Goal: Task Accomplishment & Management: Use online tool/utility

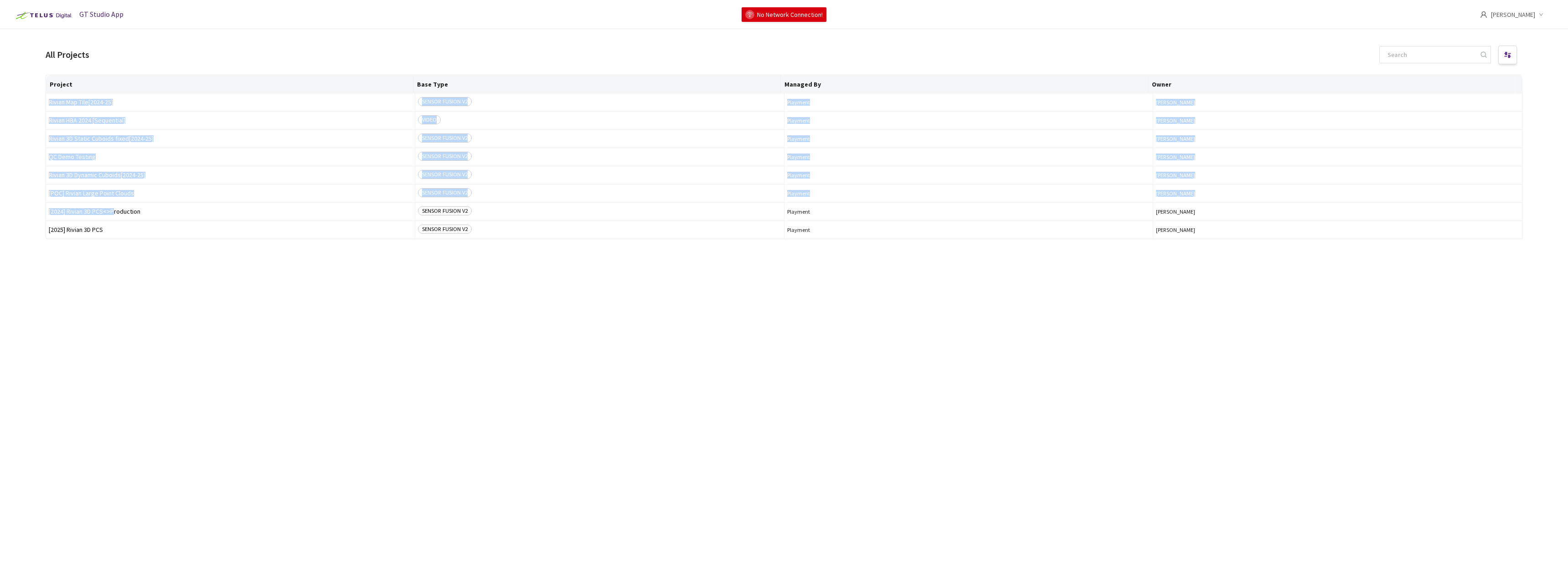
drag, startPoint x: 113, startPoint y: 214, endPoint x: 111, endPoint y: 272, distance: 58.0
click at [111, 272] on div "Project Base Type Managed By Owner Rivian Map Tile[2024-25] SENSOR FUSION V2 Pl…" at bounding box center [784, 319] width 1477 height 488
click at [110, 265] on div "Project Base Type Managed By Owner Rivian Map Tile[2024-25] SENSOR FUSION V2 Pl…" at bounding box center [784, 319] width 1477 height 488
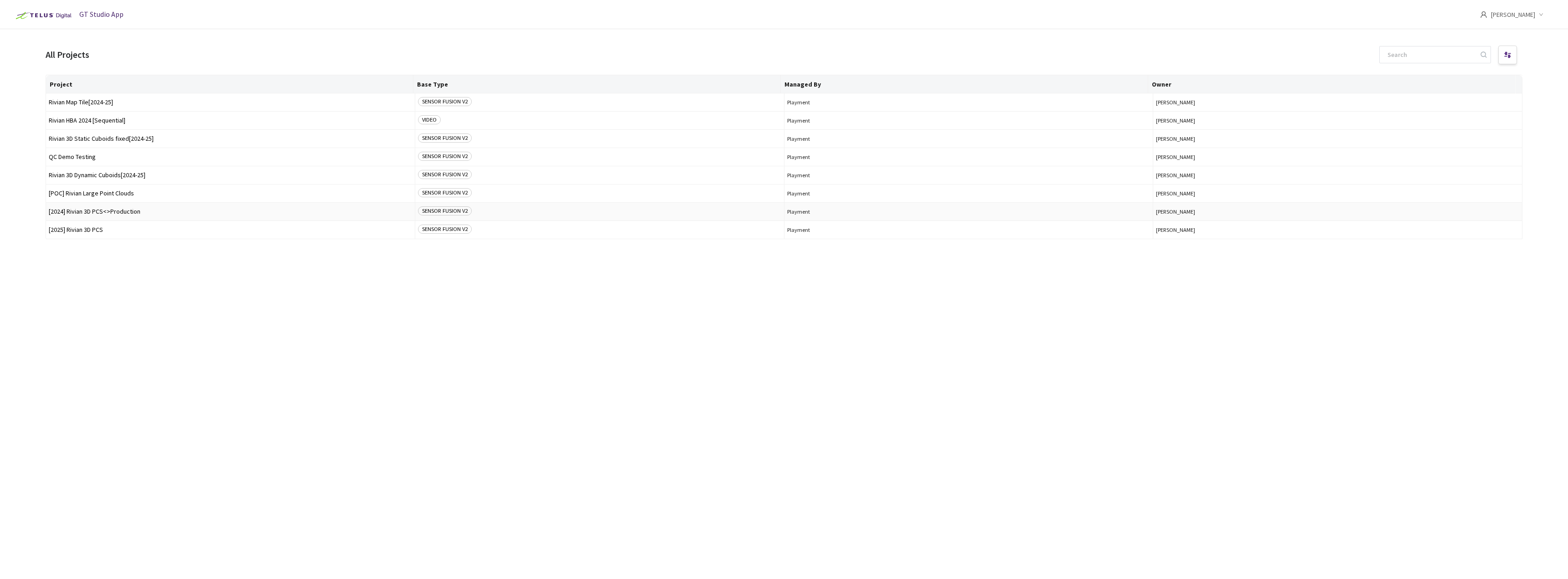
click at [103, 213] on span "[2024] Rivian 3D PCS<>Production" at bounding box center [230, 211] width 363 height 7
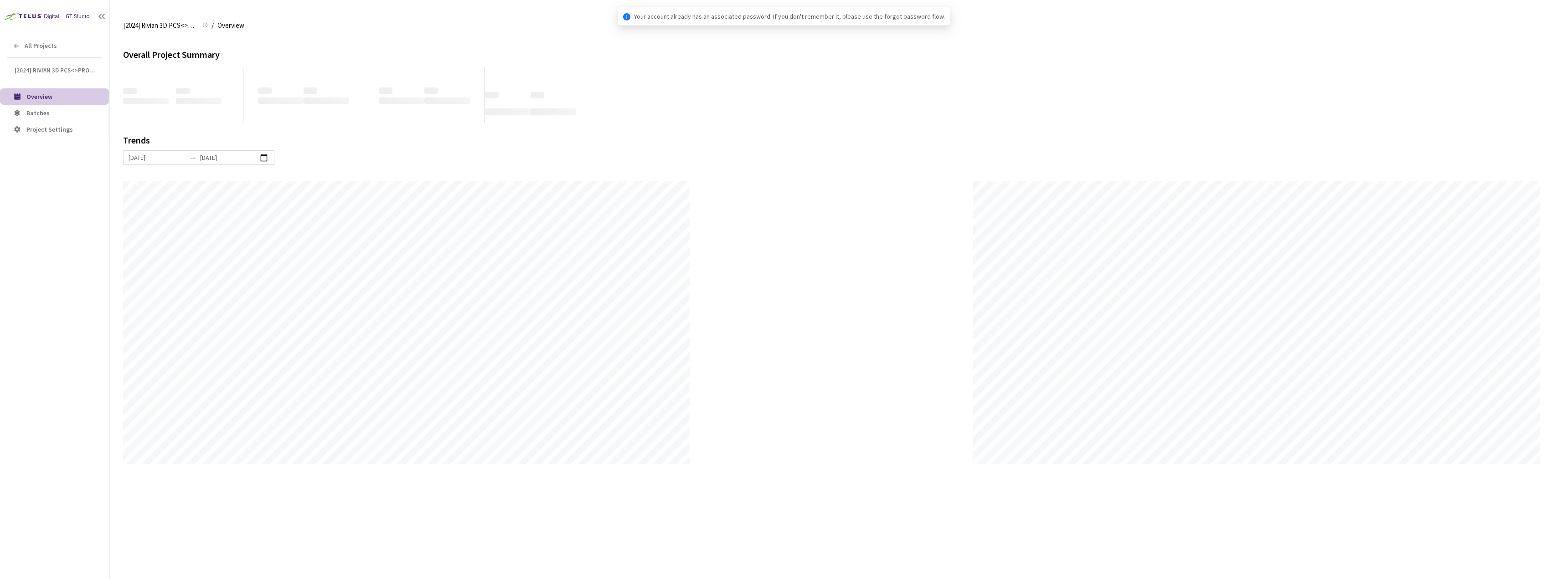
scroll to position [579, 1568]
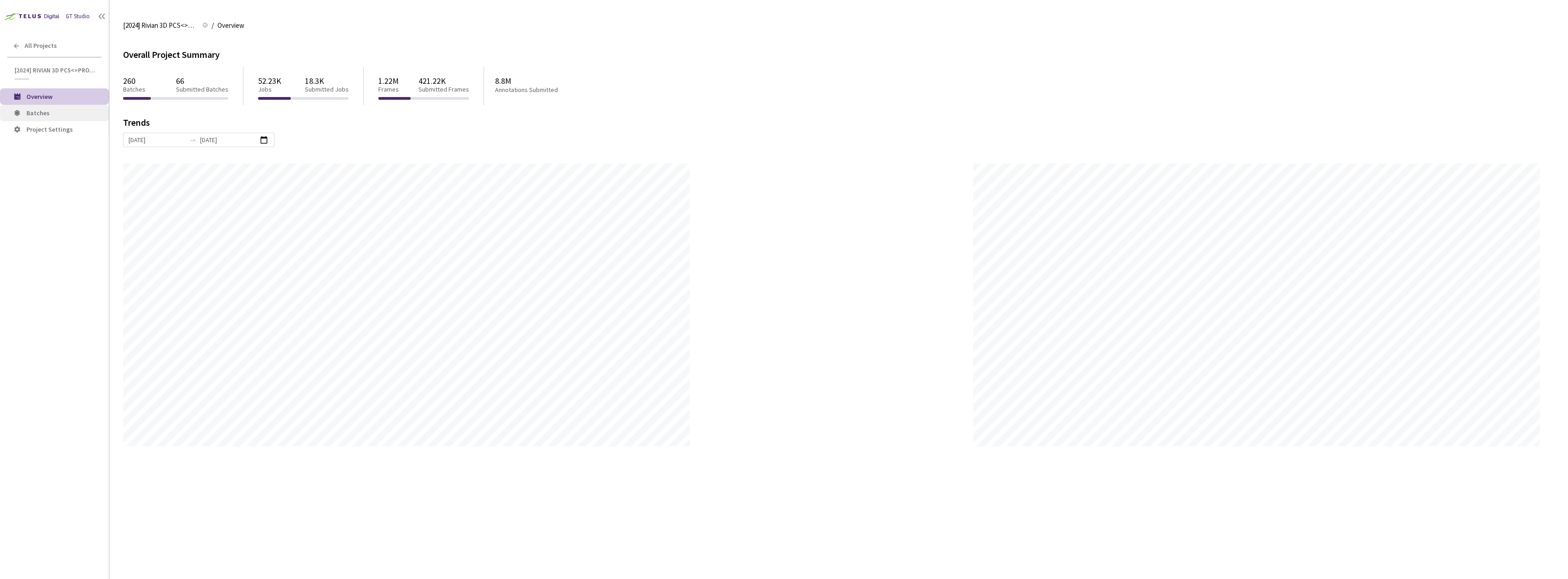
click at [52, 120] on li "Batches" at bounding box center [54, 113] width 109 height 16
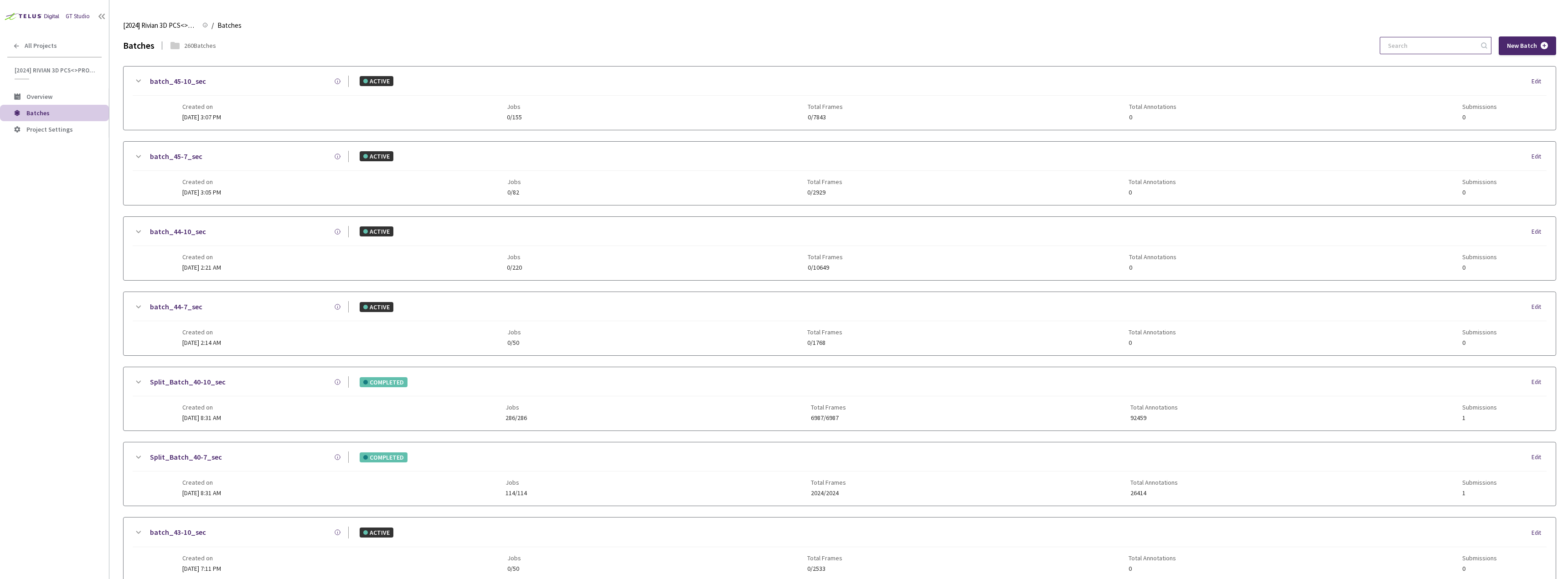
click at [1446, 40] on input at bounding box center [1431, 45] width 97 height 16
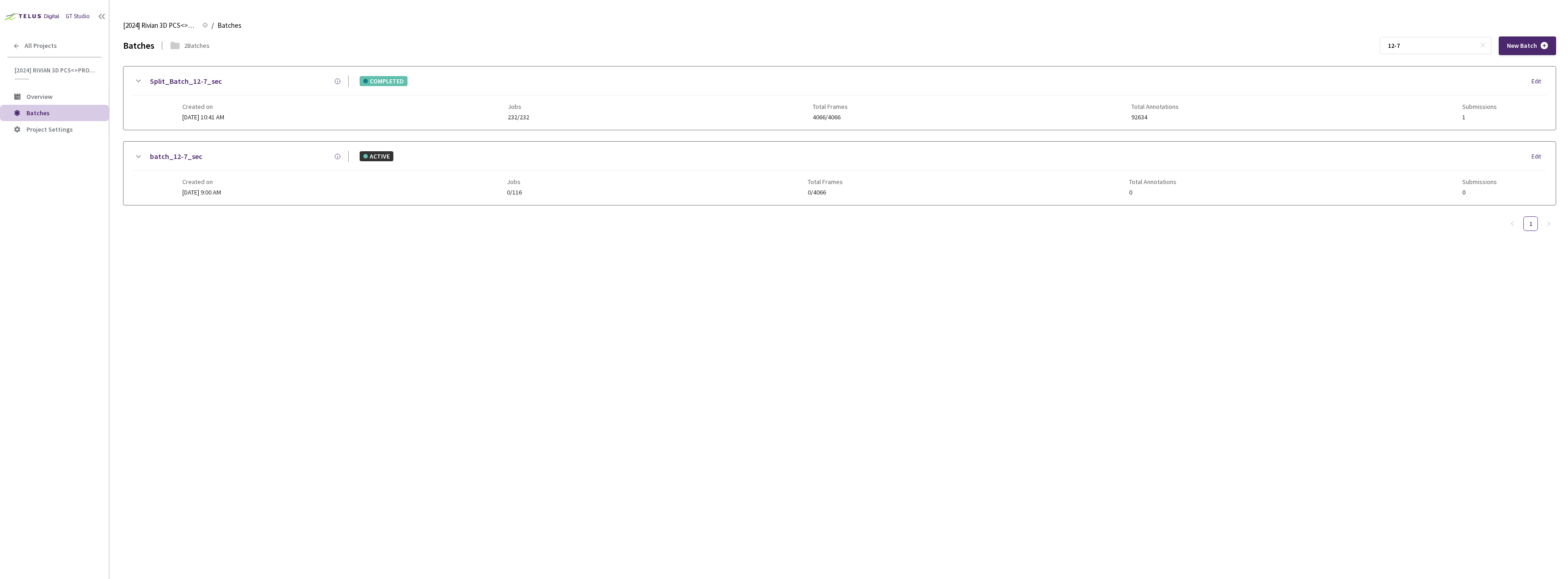
type input "12-7"
click at [187, 81] on link "Split_Batch_12-7_sec" at bounding box center [186, 81] width 72 height 12
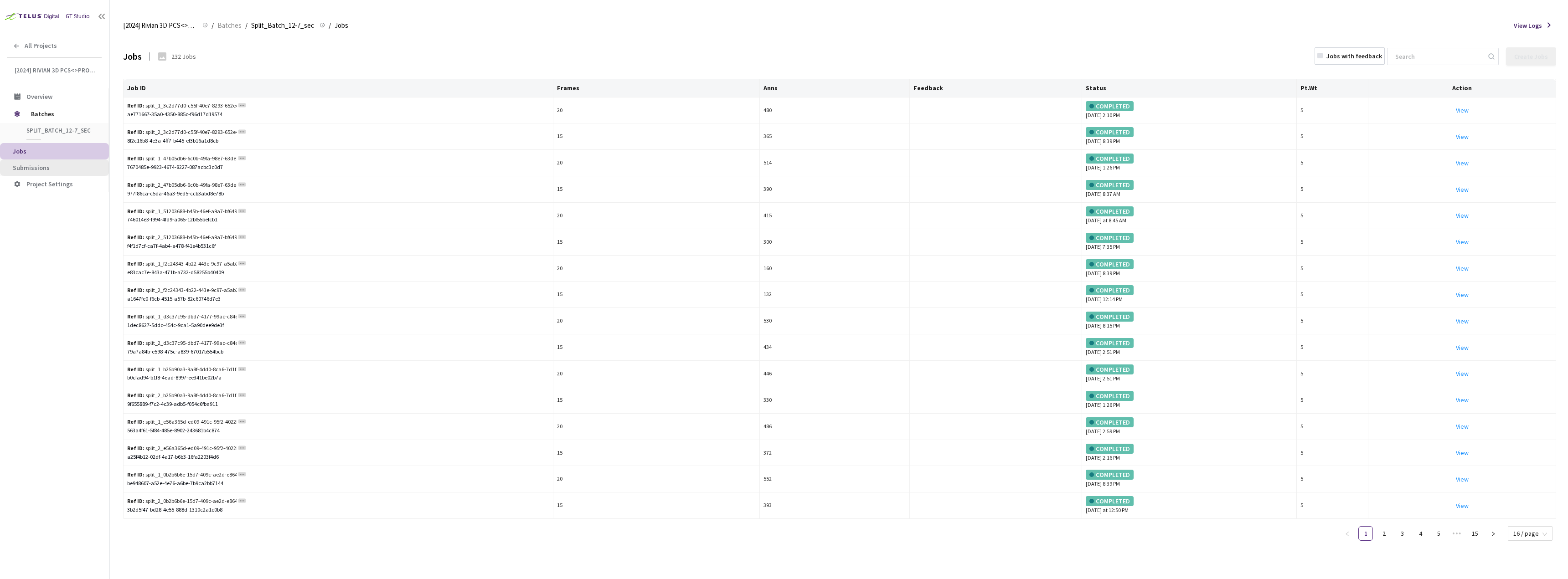
click at [85, 162] on li "Submissions" at bounding box center [54, 167] width 109 height 16
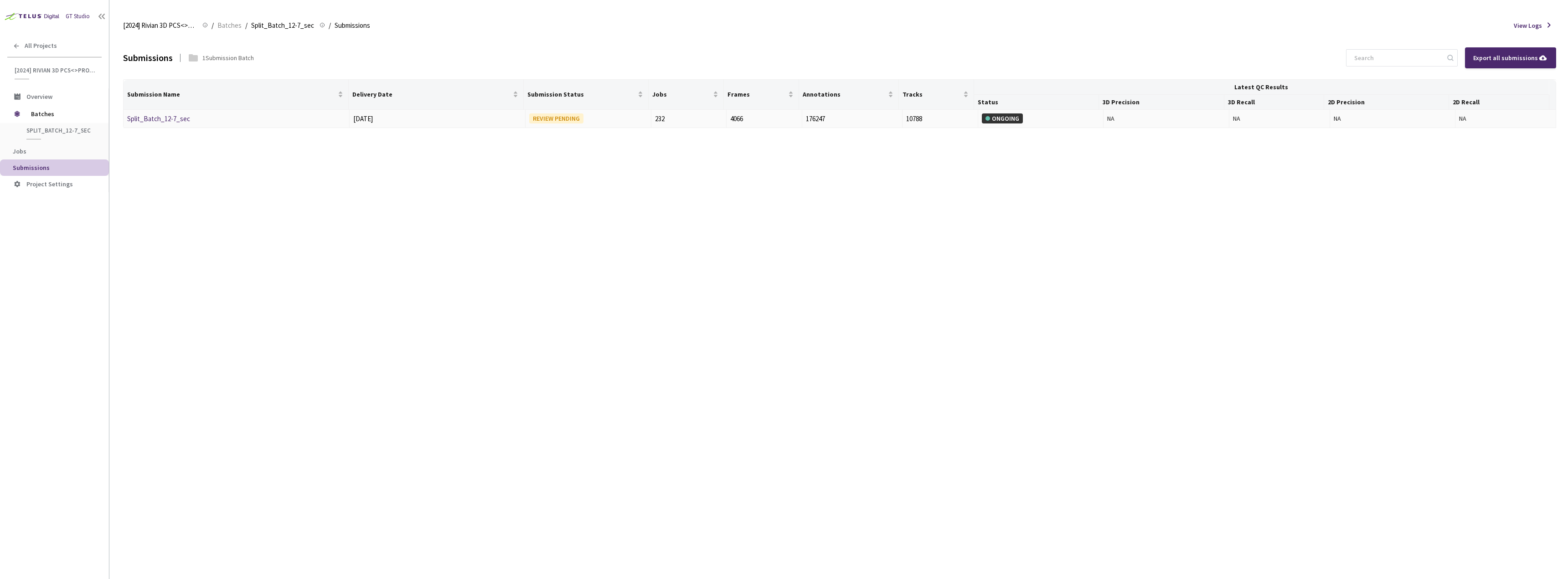
click at [145, 113] on div "Split_Batch_12-7_sec" at bounding box center [175, 119] width 97 height 11
click at [147, 119] on link "Split_Batch_12-7_sec" at bounding box center [158, 119] width 63 height 9
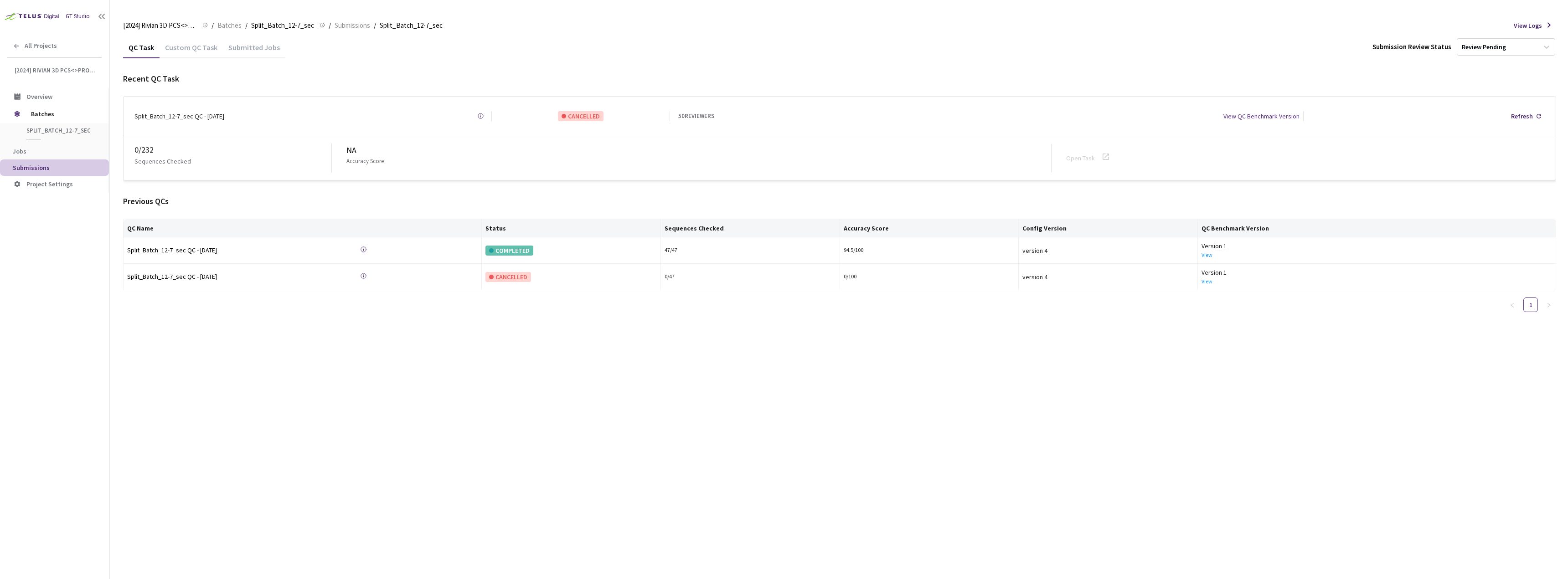
click at [192, 54] on div "Custom QC Task" at bounding box center [191, 50] width 63 height 15
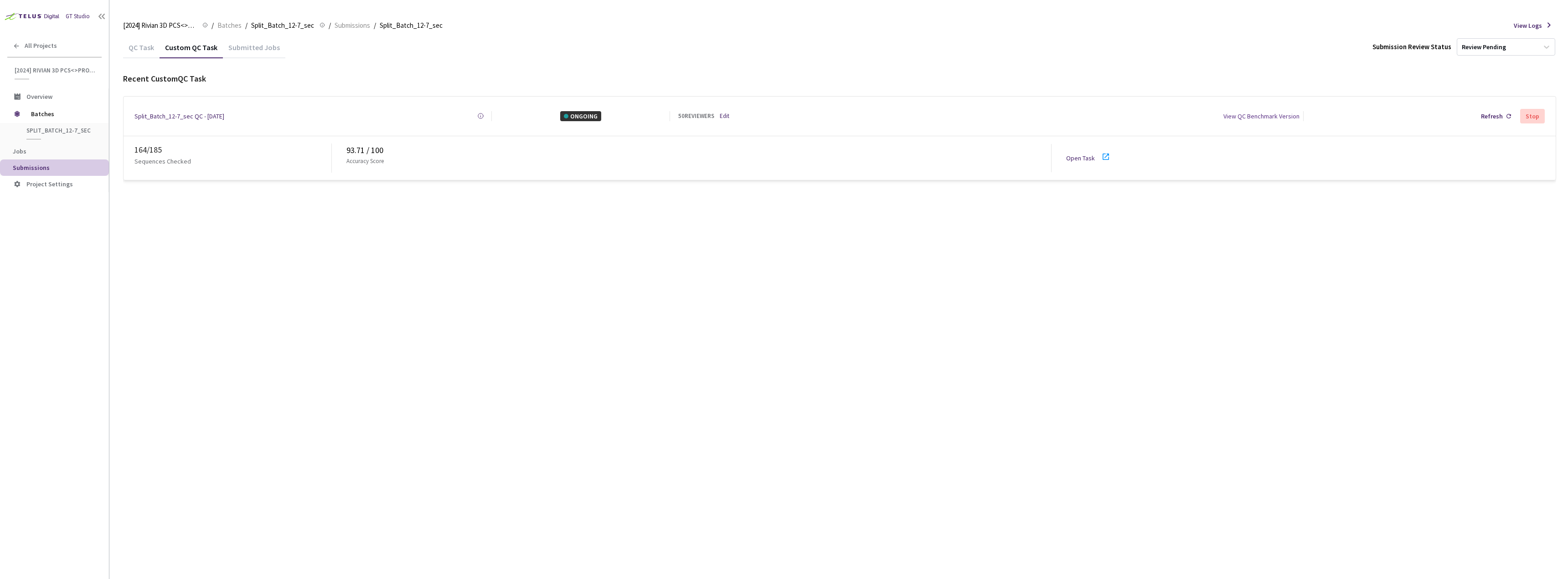
click at [1106, 153] on icon at bounding box center [1105, 156] width 6 height 6
click at [26, 46] on span "All Projects" at bounding box center [40, 46] width 32 height 8
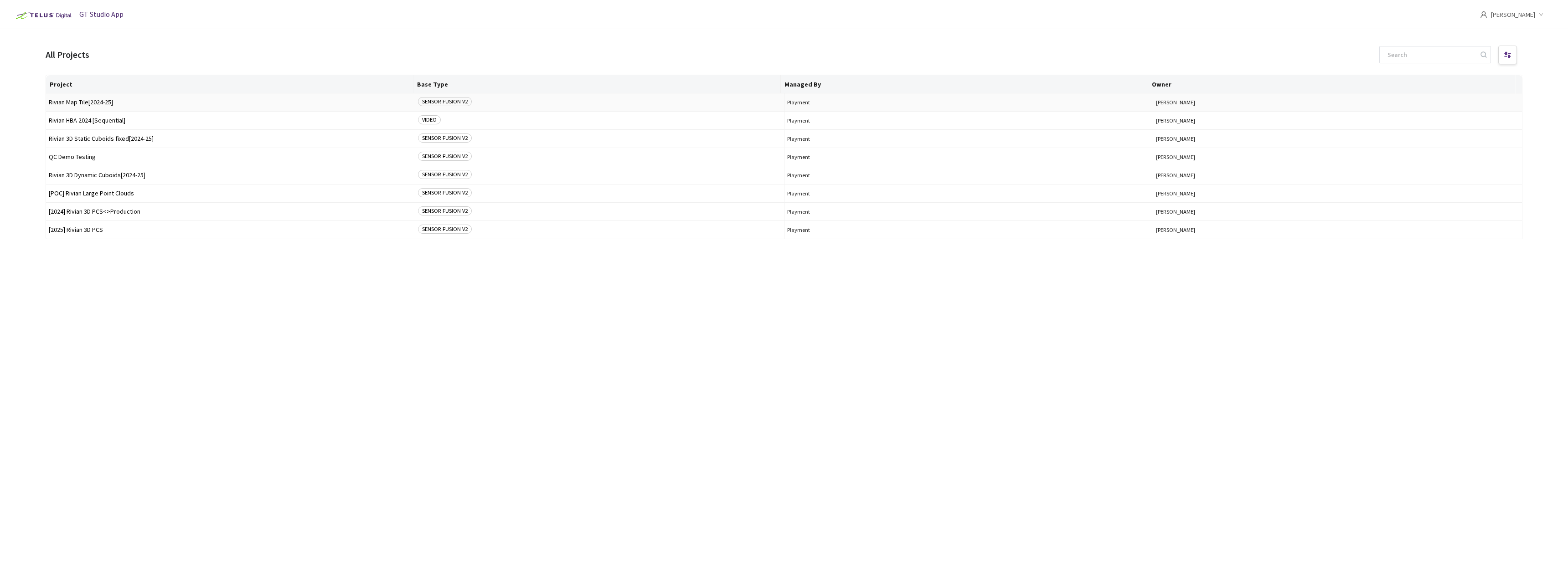
click at [113, 103] on span "Rivian Map Tile[2024-25]" at bounding box center [230, 102] width 363 height 7
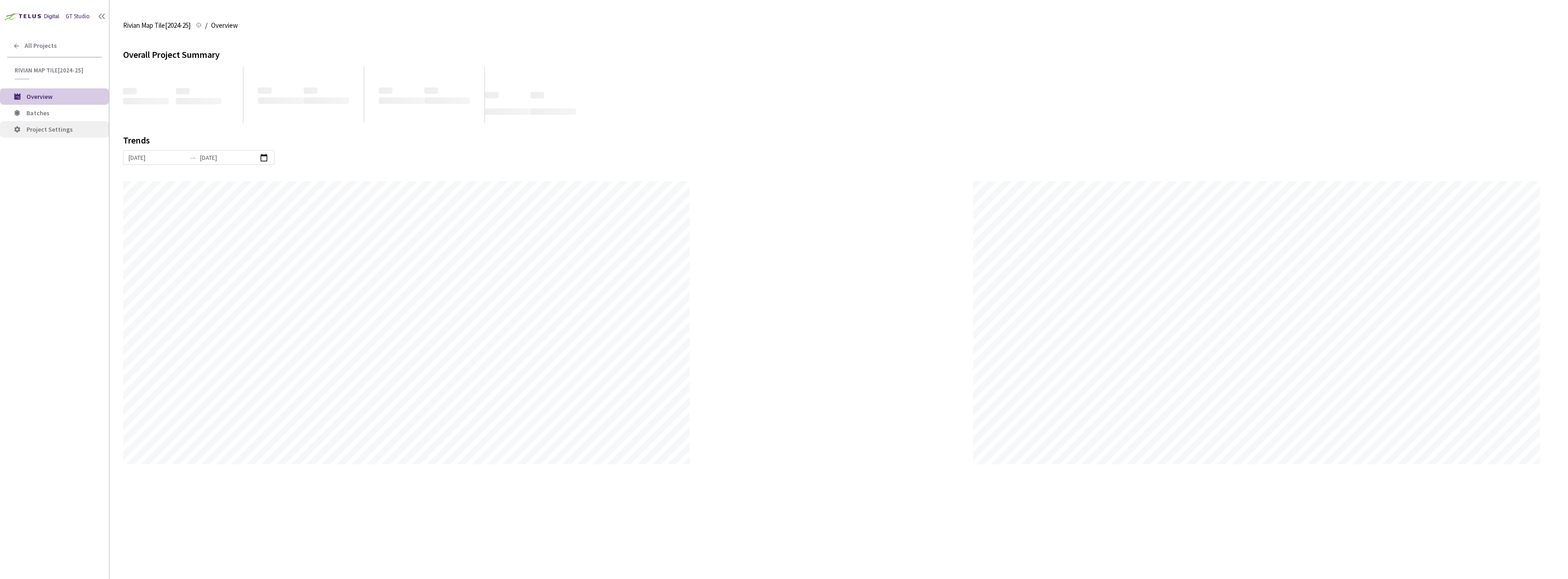
scroll to position [579, 1568]
click at [63, 101] on li "Overview" at bounding box center [54, 96] width 109 height 16
click at [60, 114] on span "Batches" at bounding box center [64, 113] width 75 height 8
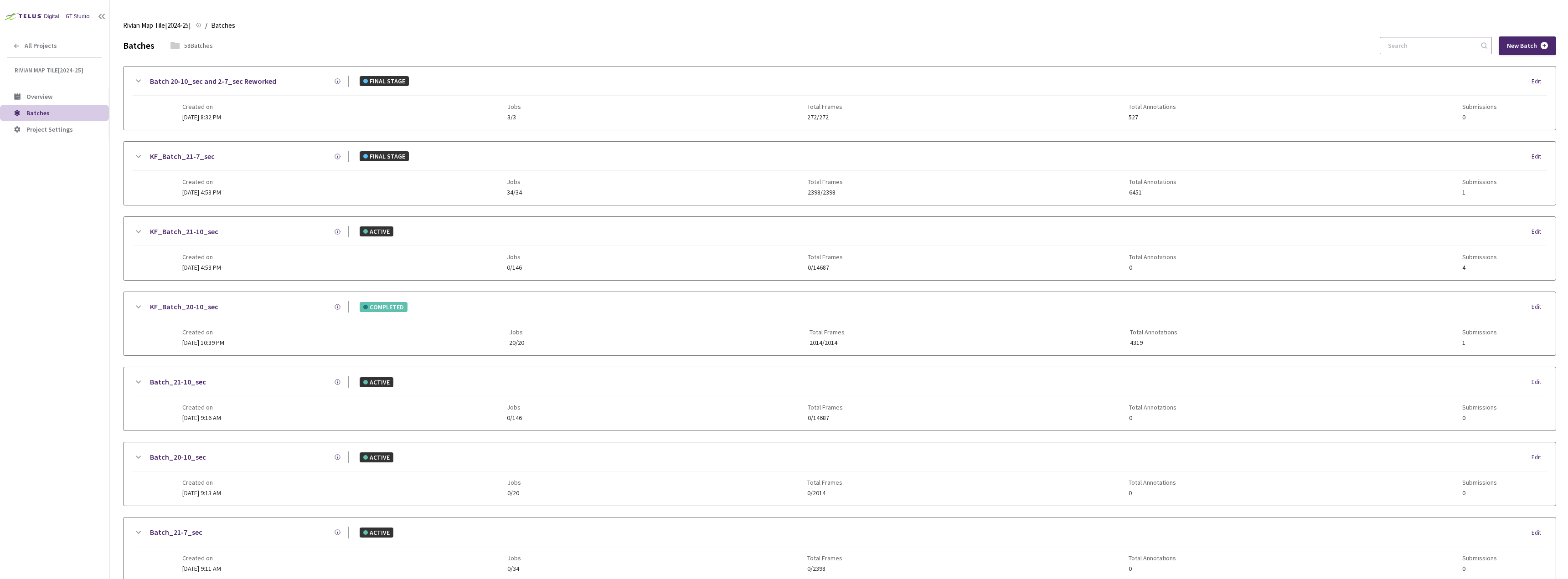
click at [1432, 47] on input at bounding box center [1431, 45] width 97 height 16
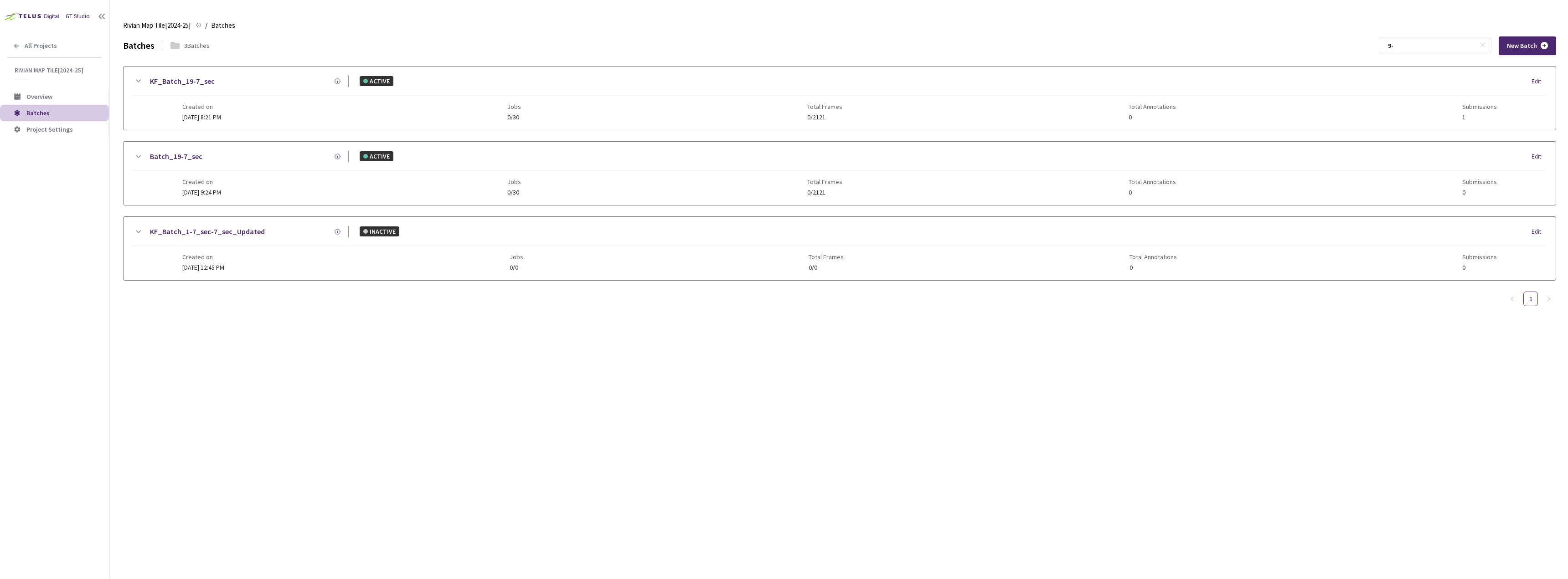
type input "9"
